Goal: Navigation & Orientation: Find specific page/section

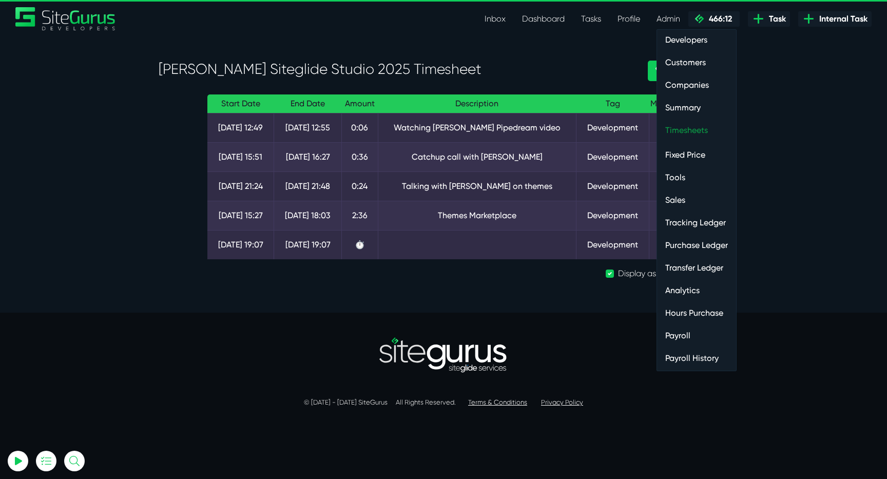
click at [677, 123] on link "Timesheets" at bounding box center [696, 130] width 79 height 21
